Goal: Task Accomplishment & Management: Manage account settings

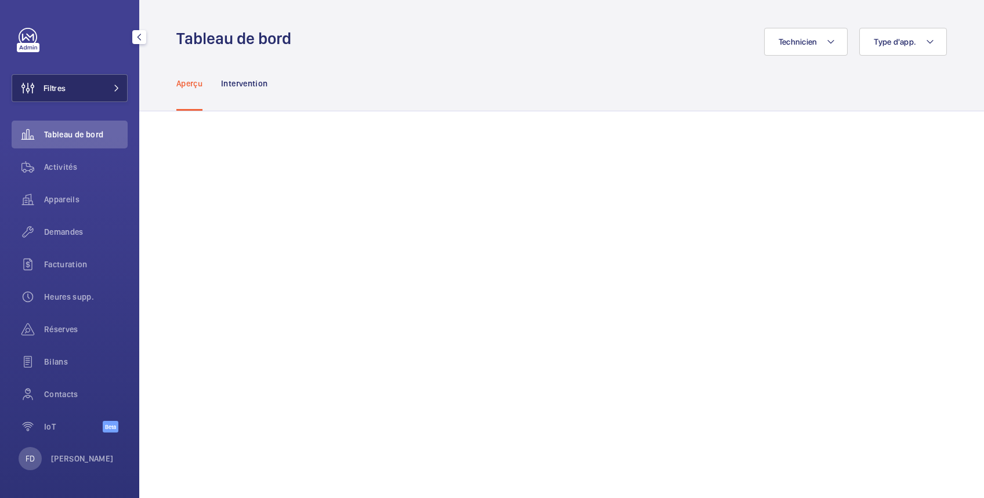
click at [78, 88] on button "Filtres" at bounding box center [70, 88] width 116 height 28
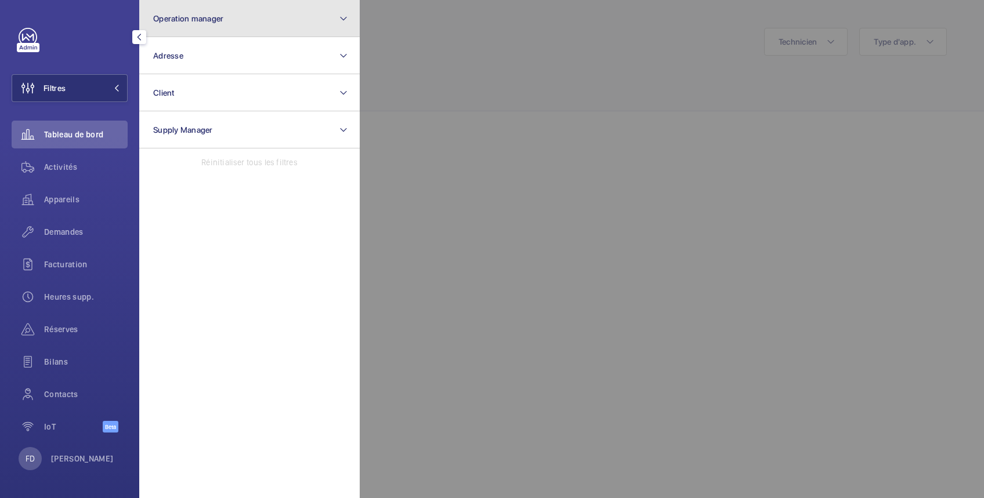
click at [197, 23] on span "Operation manager" at bounding box center [188, 18] width 70 height 9
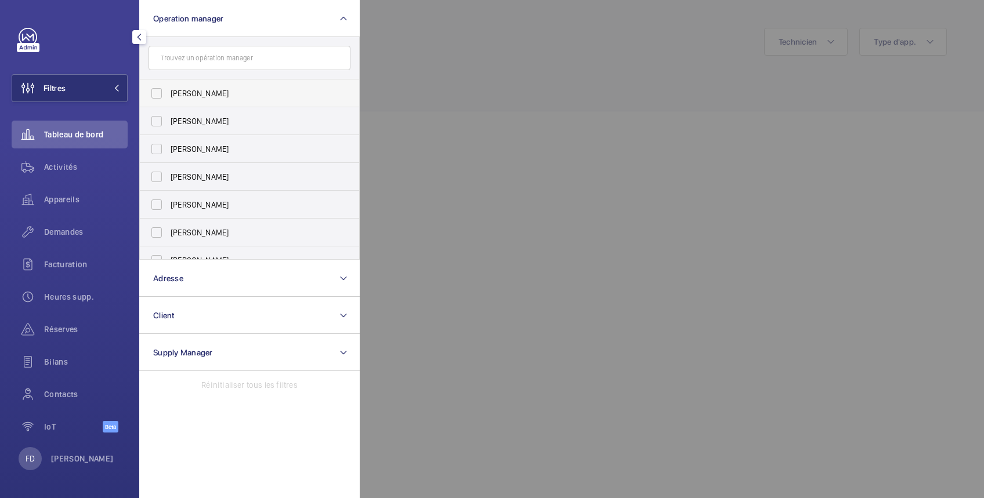
click at [190, 97] on span "[PERSON_NAME]" at bounding box center [251, 94] width 160 height 12
click at [168, 97] on input "[PERSON_NAME]" at bounding box center [156, 93] width 23 height 23
checkbox input "true"
click at [71, 200] on span "Appareils" at bounding box center [86, 200] width 84 height 12
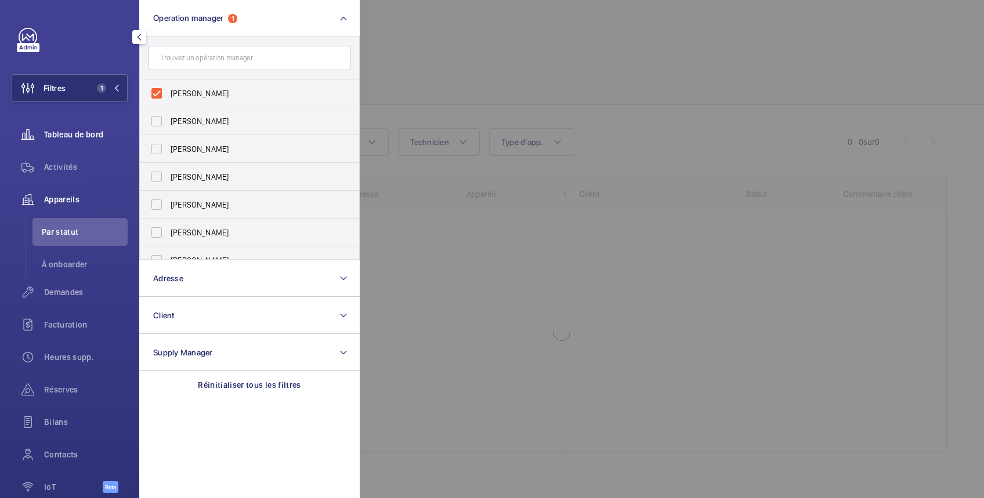
click at [74, 136] on span "Tableau de bord" at bounding box center [86, 135] width 84 height 12
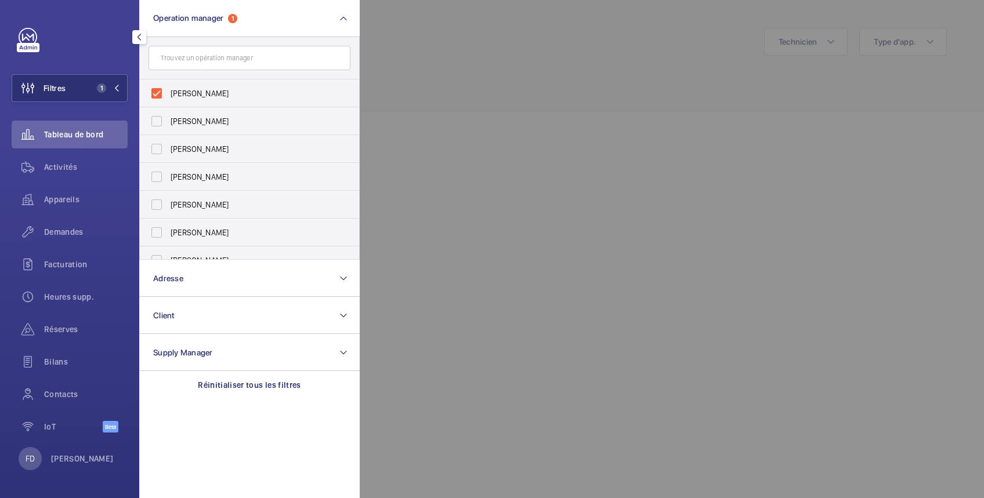
click at [492, 42] on div at bounding box center [852, 249] width 984 height 498
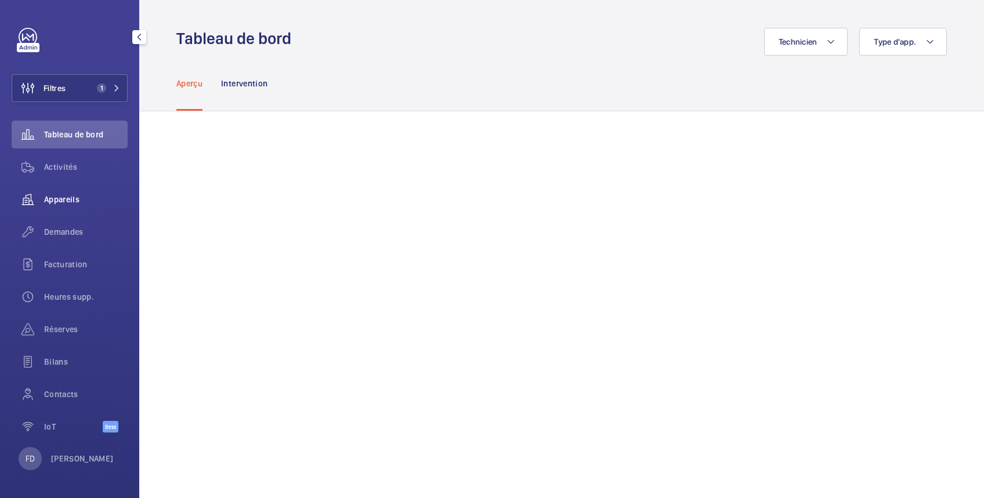
click at [72, 195] on span "Appareils" at bounding box center [86, 200] width 84 height 12
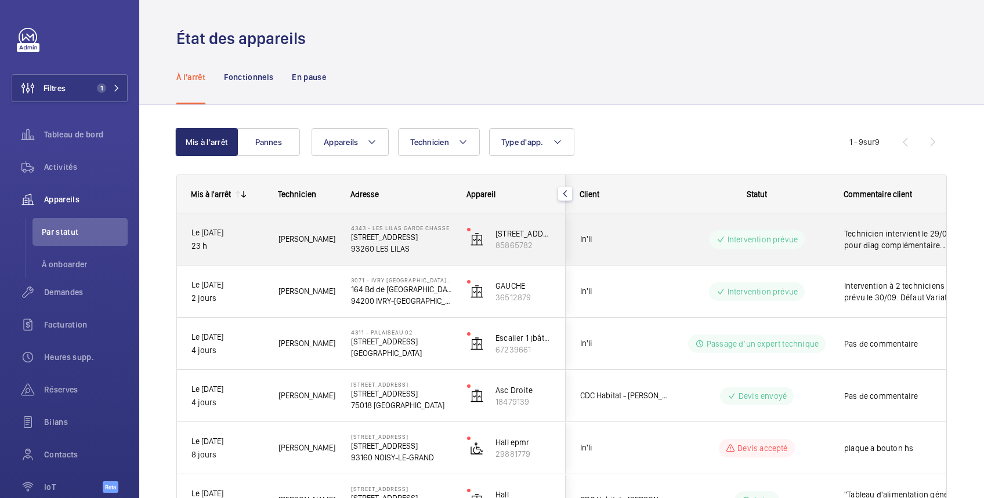
click at [888, 238] on span "Technicien intervient le 29/09 pour diag complémentaire. (Suite à coupure de co…" at bounding box center [904, 239] width 120 height 23
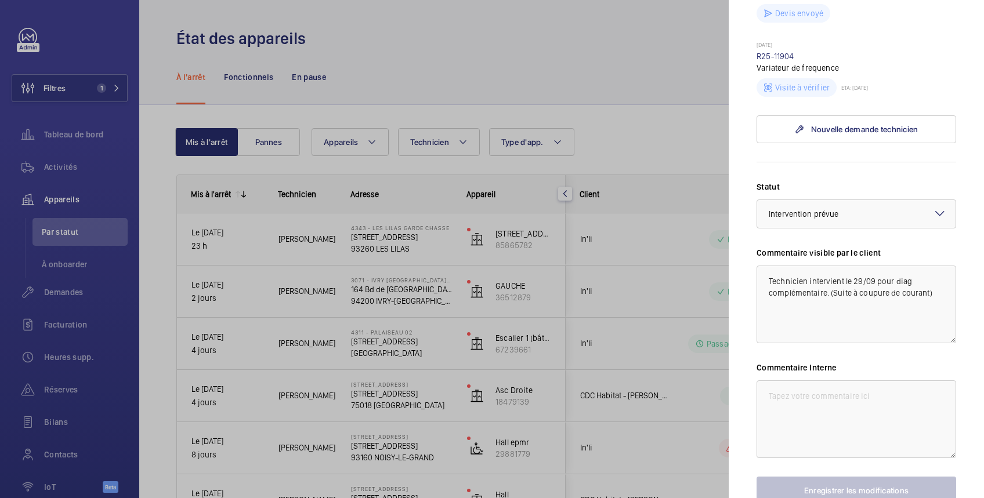
scroll to position [412, 0]
click at [642, 292] on div at bounding box center [492, 249] width 984 height 498
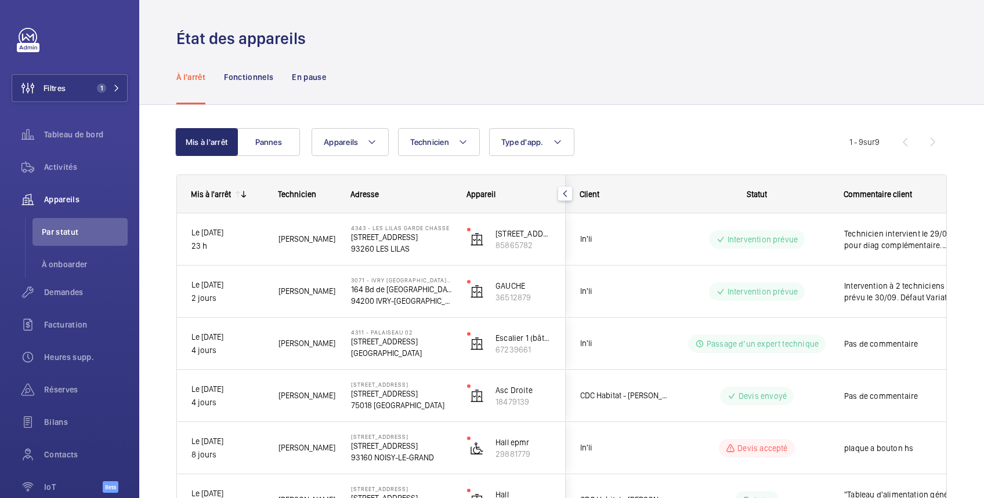
scroll to position [0, 0]
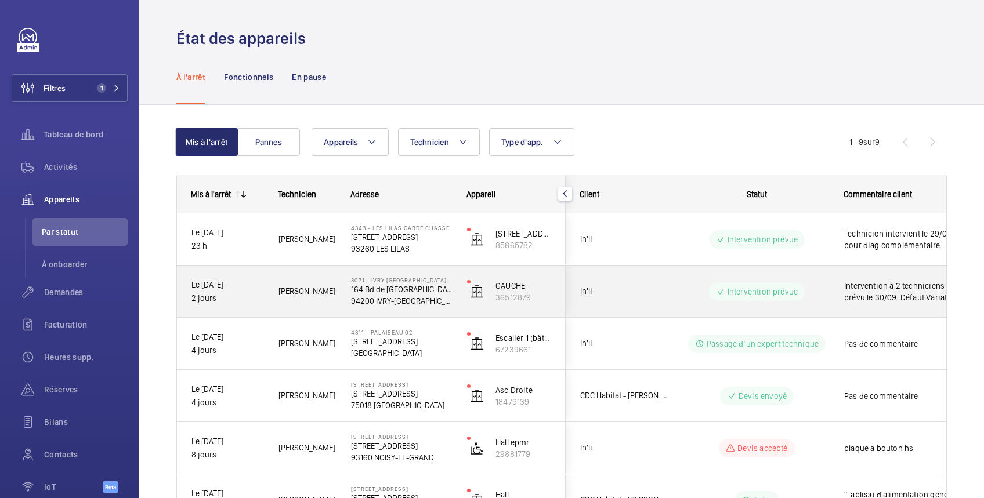
click at [831, 283] on div "Intervention à 2 techniciens prévu le 30/09. Défaut Variateur." at bounding box center [897, 292] width 134 height 50
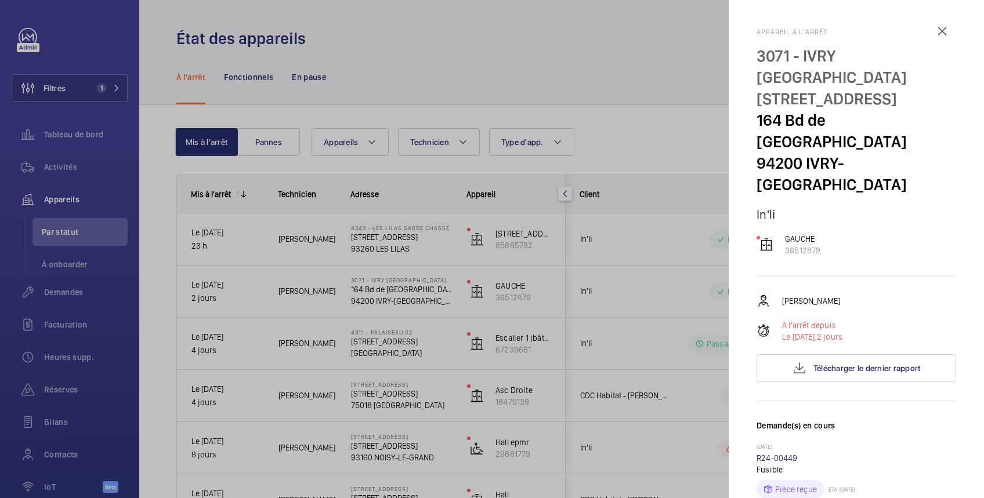
scroll to position [206, 0]
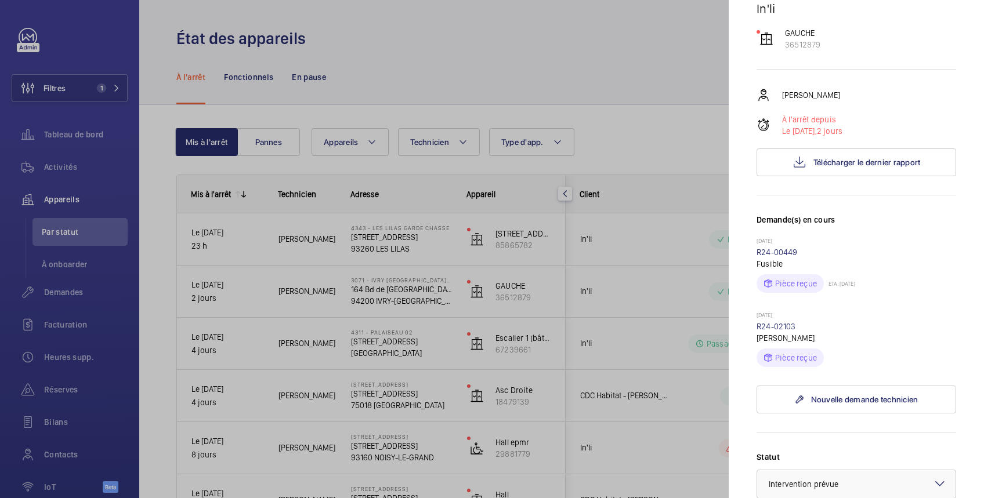
click at [684, 361] on div at bounding box center [492, 249] width 984 height 498
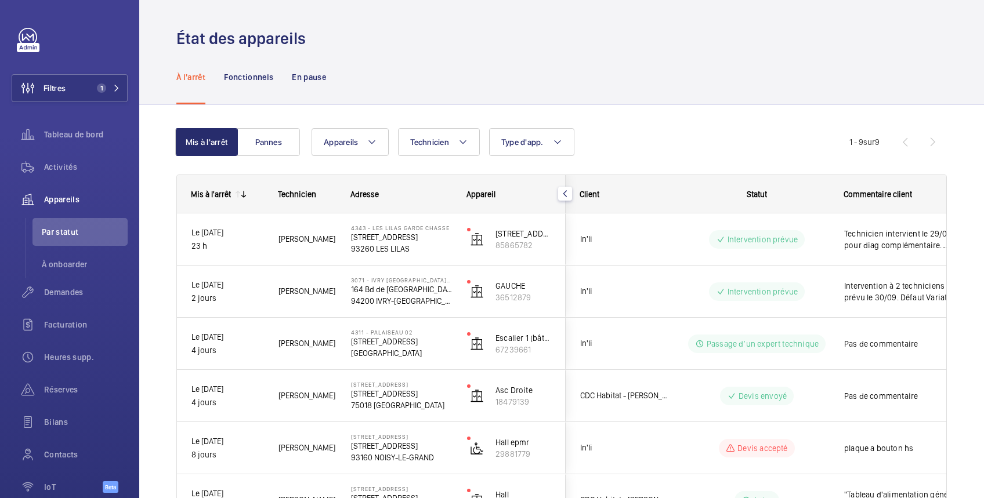
scroll to position [0, 0]
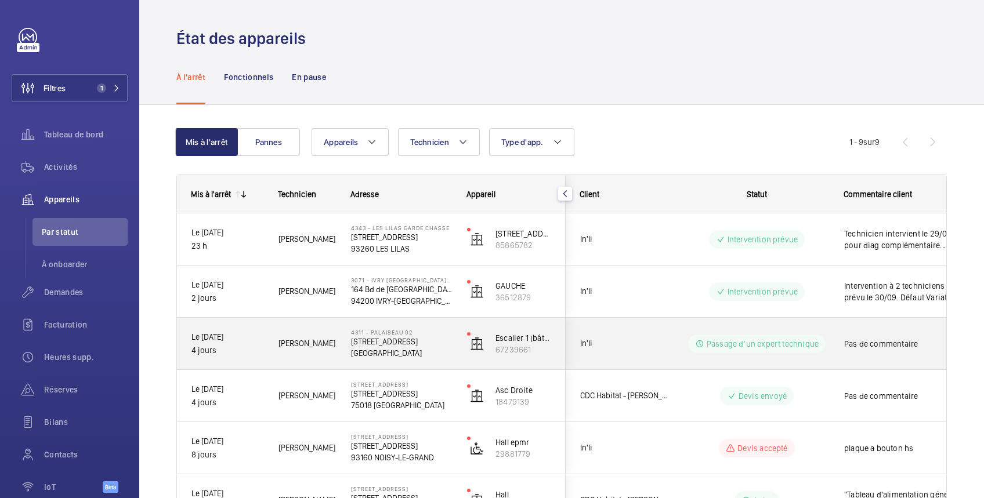
click at [904, 328] on div "Pas de commentaire" at bounding box center [897, 344] width 134 height 50
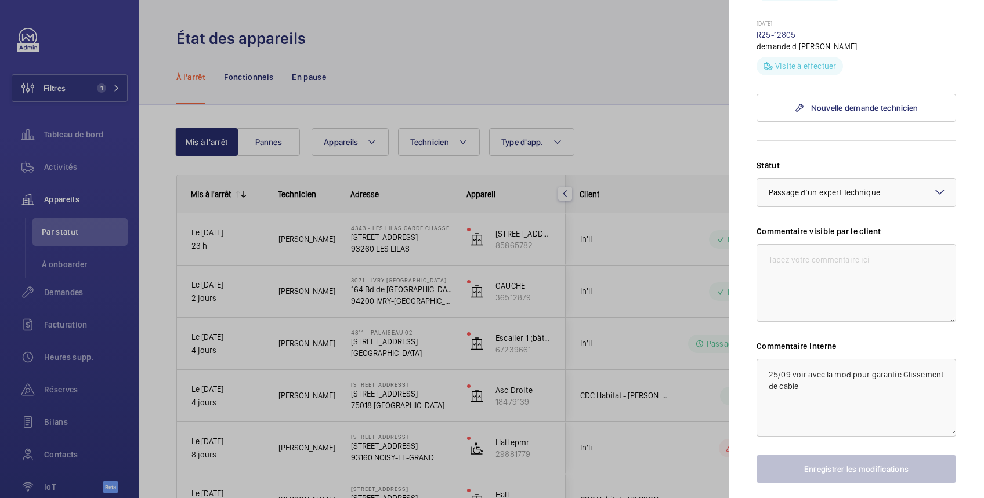
scroll to position [412, 0]
click at [878, 288] on textarea at bounding box center [856, 283] width 200 height 78
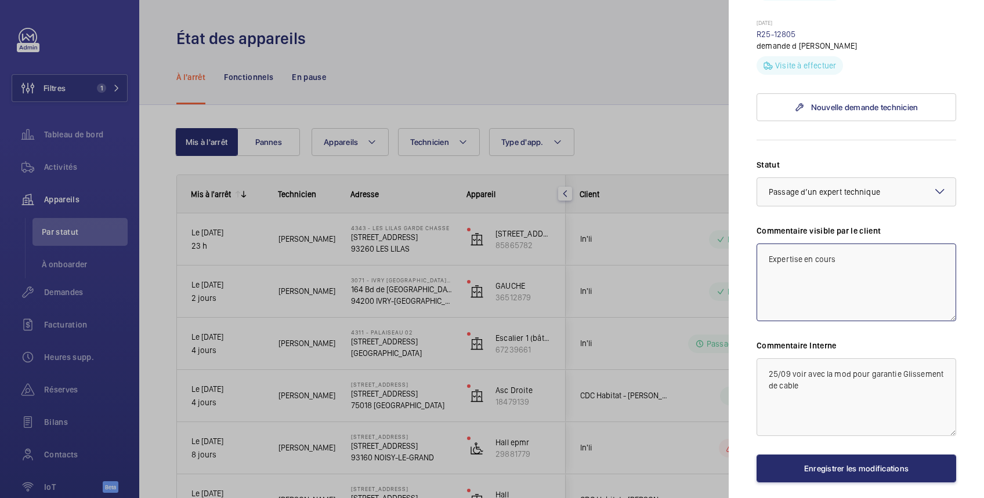
type textarea "Expertise en cours"
click at [767, 394] on textarea "25/09 voir avec la mod pour garantie Glissement de cable" at bounding box center [856, 397] width 200 height 78
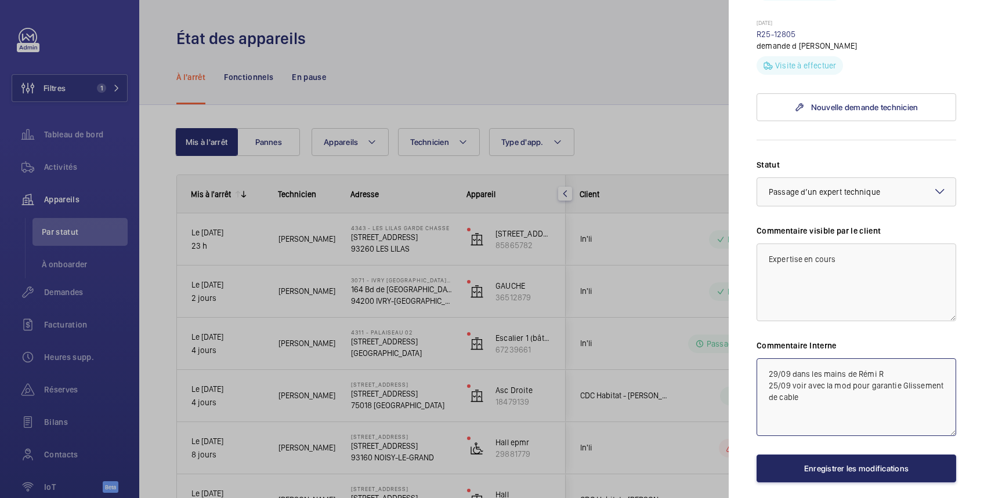
type textarea "29/09 dans les mains de Rémi R 25/09 voir avec la mod pour garantie Glissement …"
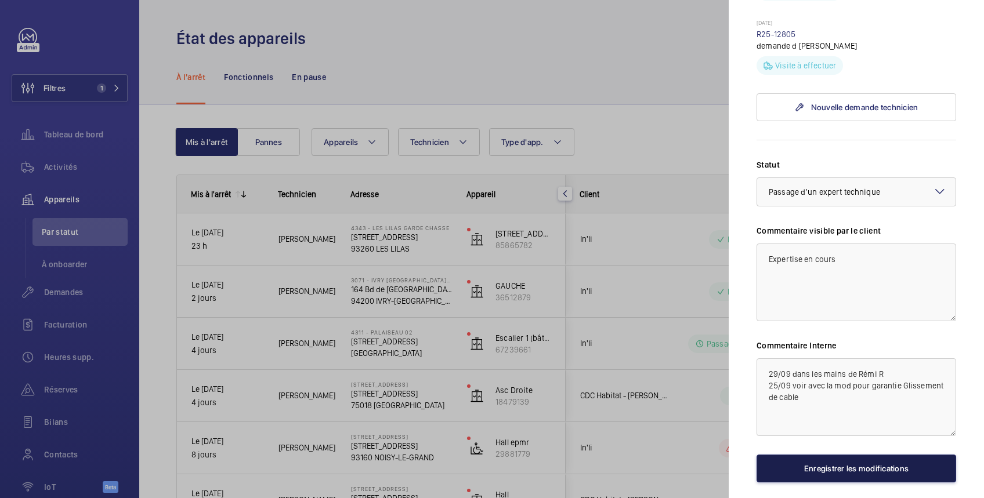
click at [881, 483] on button "Enregistrer les modifications" at bounding box center [856, 469] width 200 height 28
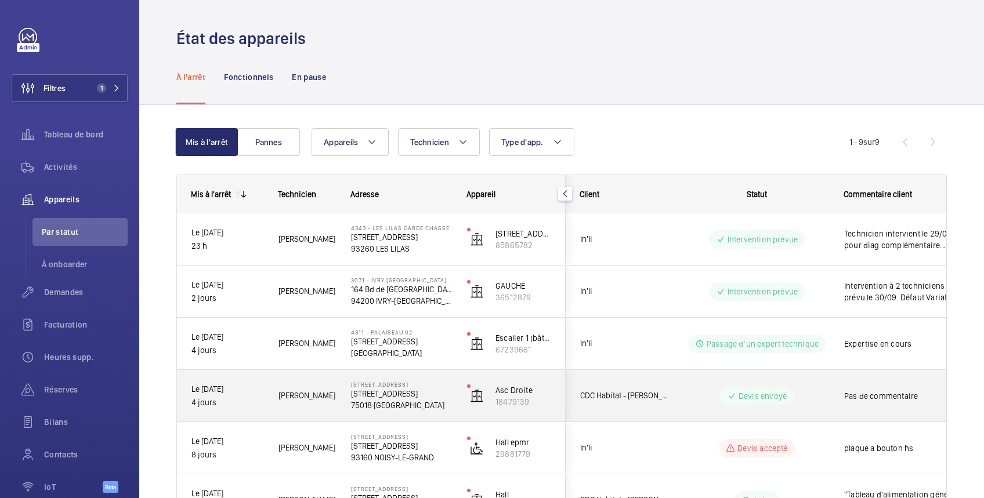
click at [828, 389] on wm-front-pills-cell "Devis envoyé" at bounding box center [756, 396] width 144 height 19
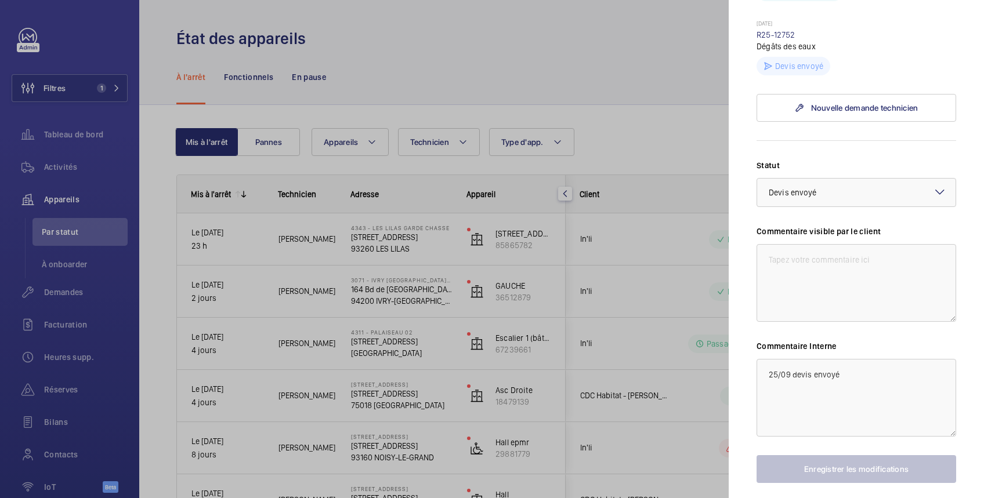
scroll to position [412, 0]
click at [807, 307] on textarea at bounding box center [856, 283] width 200 height 78
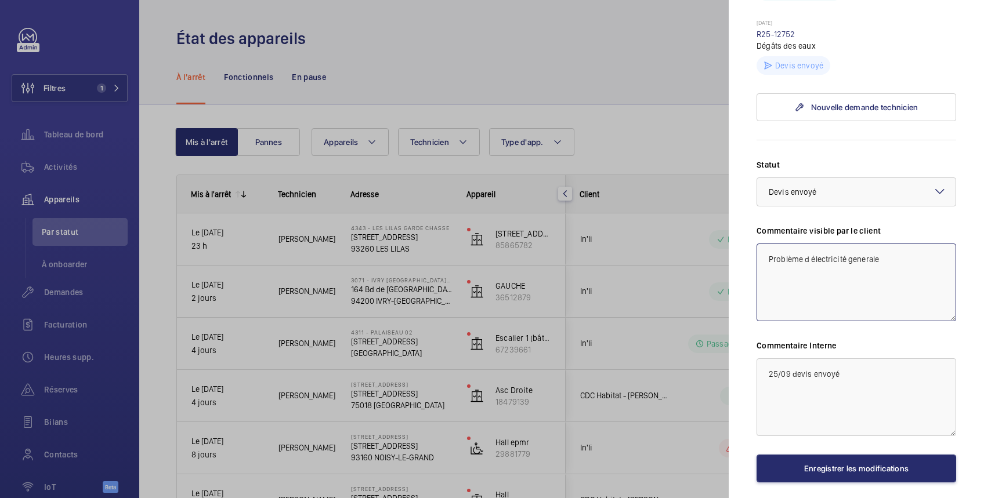
type textarea "Problème d électricité generale"
click at [768, 418] on textarea "25/09 devis envoyé" at bounding box center [856, 397] width 200 height 78
type textarea "29/09 attente passage électricien 25/09 devis envoyé"
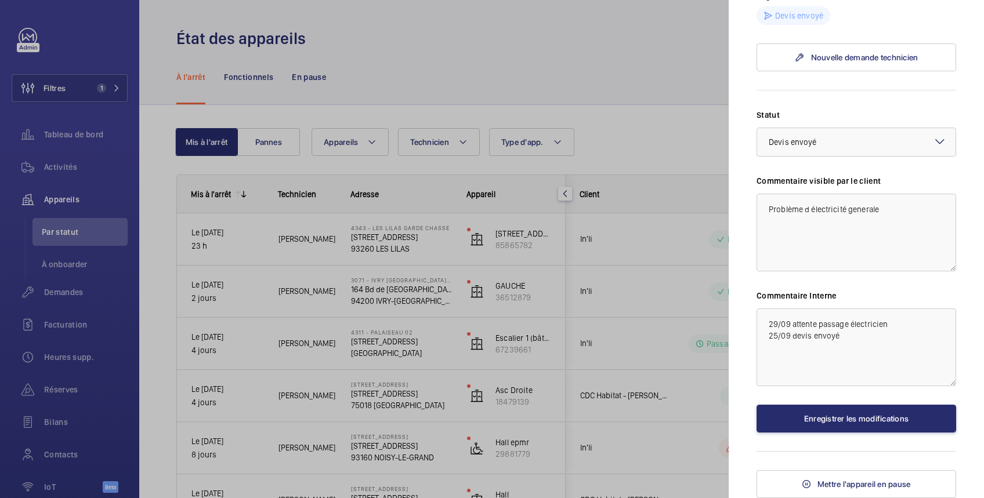
scroll to position [487, 0]
type textarea "Problème d électricité générale"
click at [876, 433] on button "Enregistrer les modifications" at bounding box center [856, 419] width 200 height 28
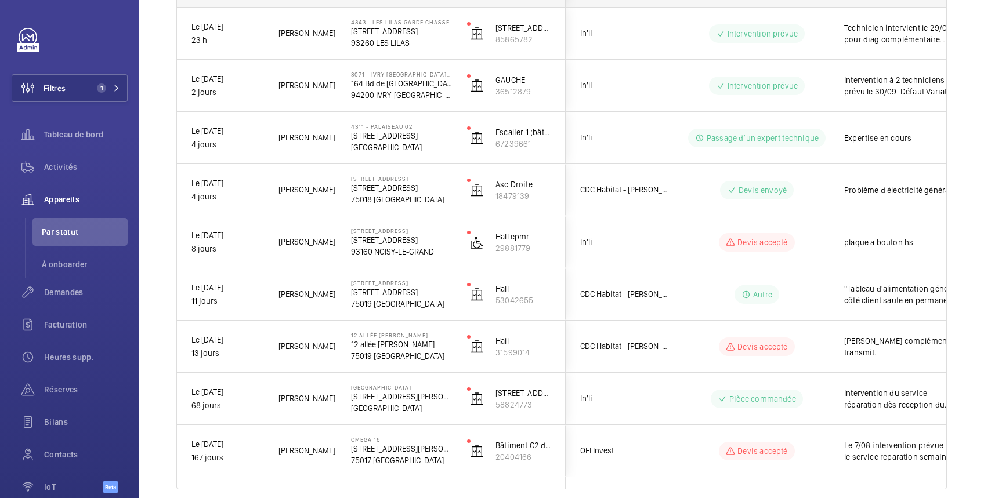
scroll to position [0, 0]
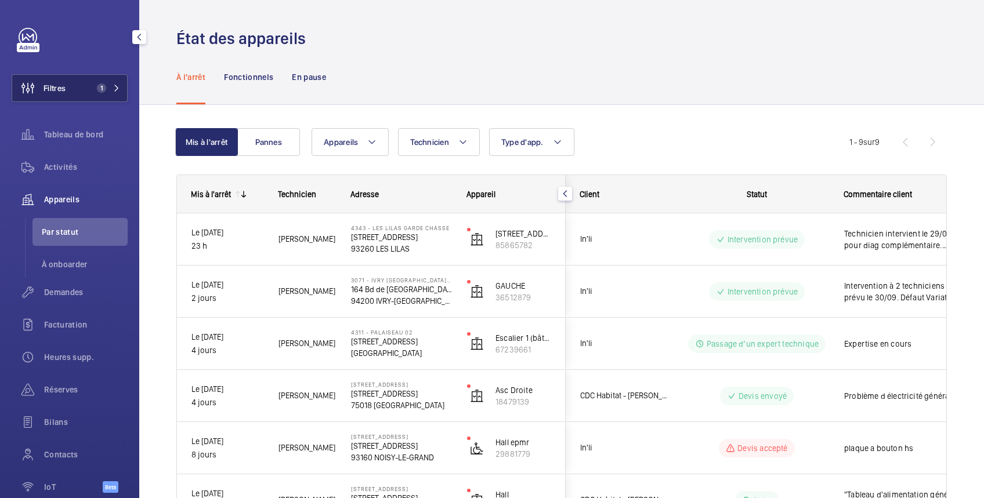
click at [69, 90] on button "Filtres 1" at bounding box center [70, 88] width 116 height 28
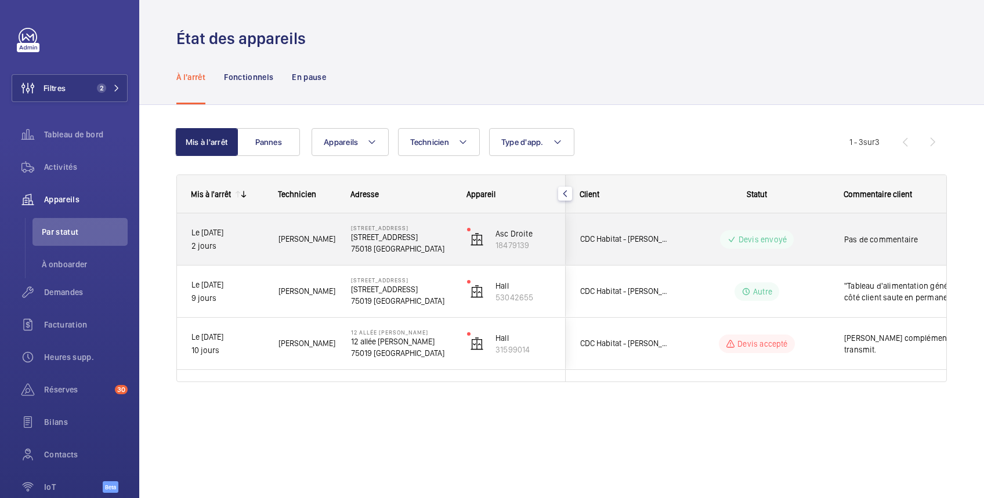
click at [810, 227] on div "Devis envoyé" at bounding box center [750, 240] width 158 height 42
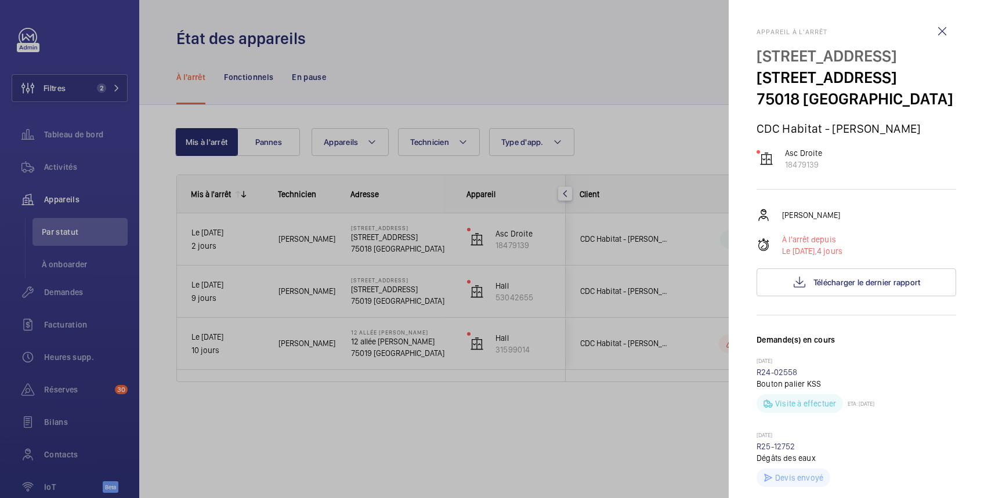
drag, startPoint x: 533, startPoint y: 59, endPoint x: 318, endPoint y: 91, distance: 217.0
click at [529, 59] on div at bounding box center [492, 249] width 984 height 498
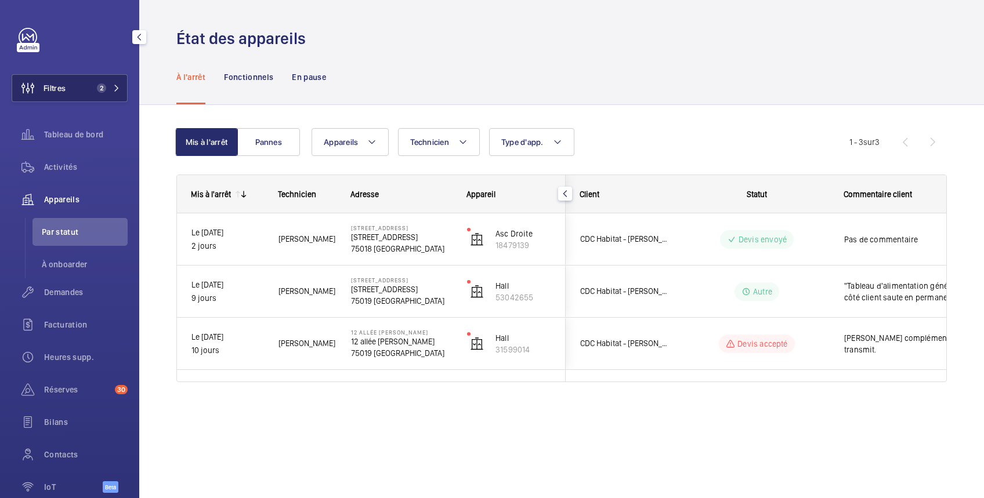
click at [70, 82] on button "Filtres 2" at bounding box center [70, 88] width 116 height 28
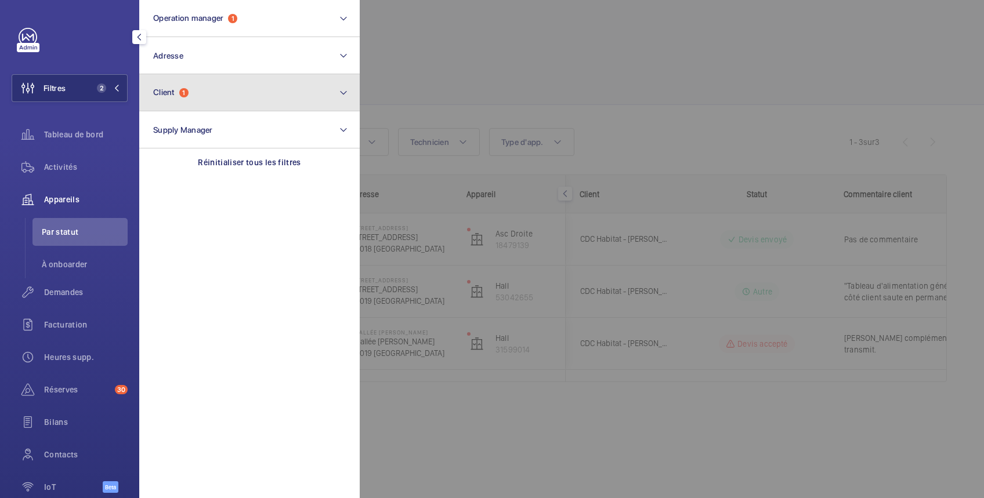
drag, startPoint x: 153, startPoint y: 81, endPoint x: 200, endPoint y: 105, distance: 53.2
click at [157, 84] on button "Client 1" at bounding box center [249, 92] width 220 height 37
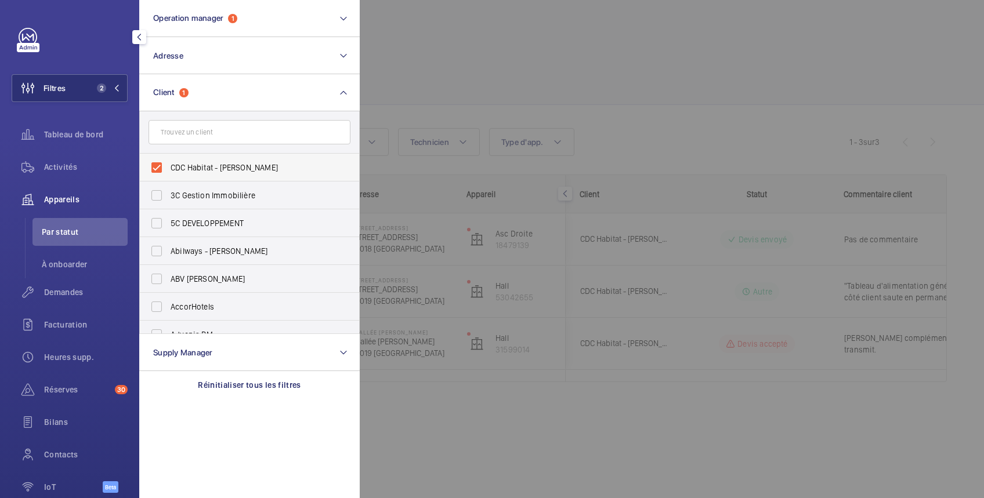
drag, startPoint x: 186, startPoint y: 166, endPoint x: 237, endPoint y: 161, distance: 51.3
click at [187, 166] on span "CDC Habitat - [PERSON_NAME]" at bounding box center [251, 168] width 160 height 12
click at [168, 166] on input "CDC Habitat - [PERSON_NAME]" at bounding box center [156, 167] width 23 height 23
checkbox input "false"
click at [471, 32] on div at bounding box center [852, 249] width 984 height 498
